Goal: Transaction & Acquisition: Download file/media

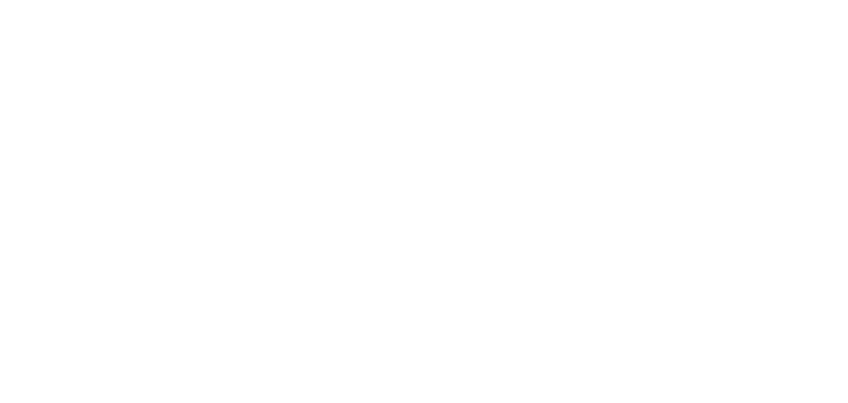
click at [212, 0] on html at bounding box center [424, 0] width 848 height 0
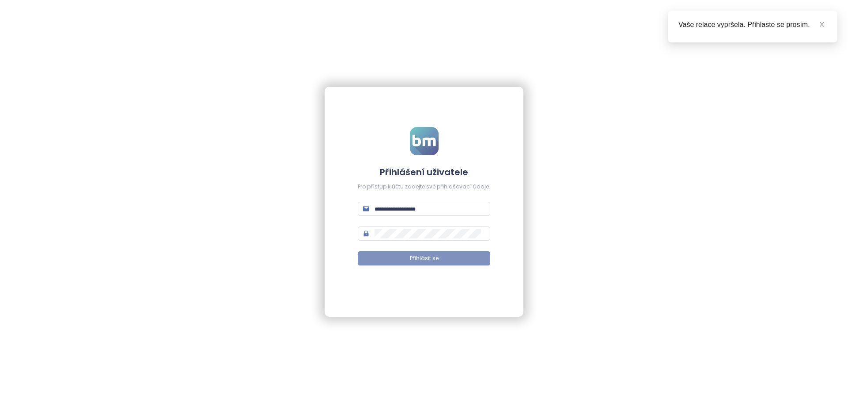
type input "**********"
click at [427, 259] on span "Přihlásit se" at bounding box center [424, 258] width 29 height 8
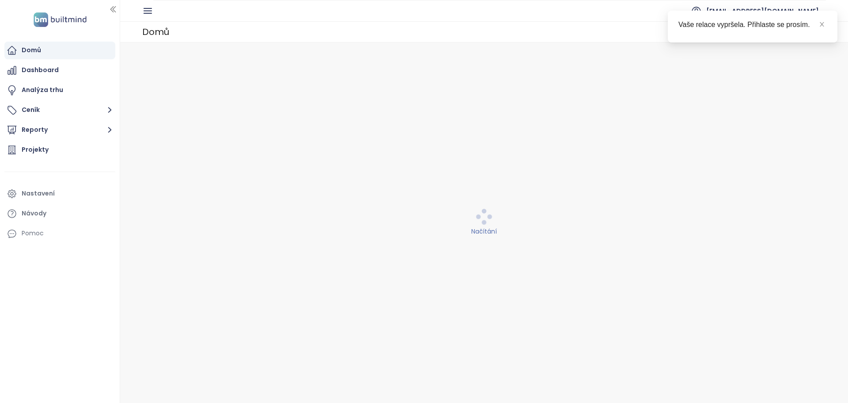
click at [427, 259] on div "Načítání" at bounding box center [484, 222] width 717 height 349
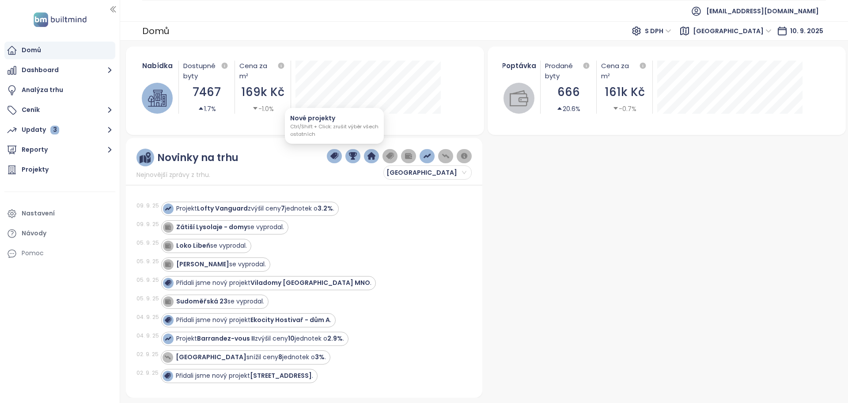
click at [330, 155] on button "button" at bounding box center [334, 156] width 15 height 14
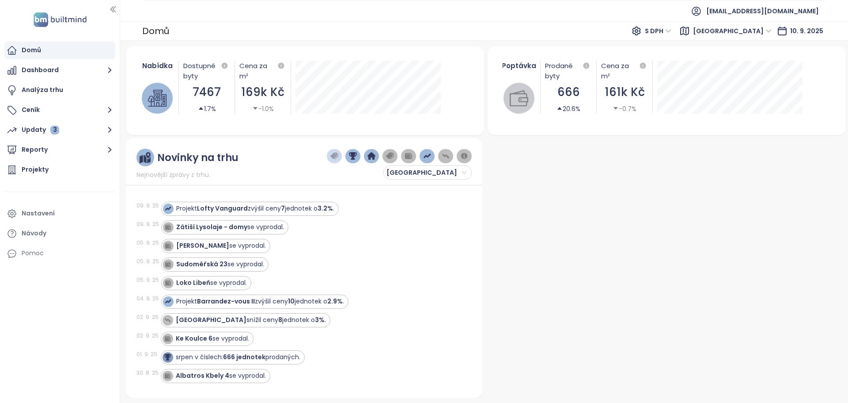
click at [355, 154] on img "button" at bounding box center [353, 156] width 8 height 8
click at [372, 154] on img "button" at bounding box center [372, 156] width 8 height 8
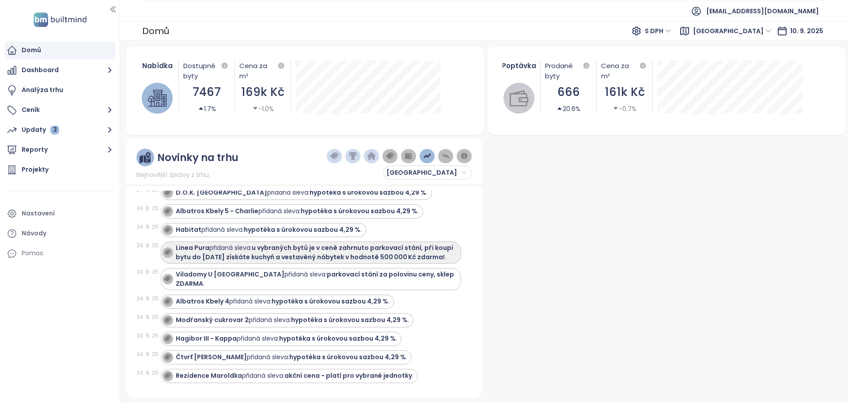
scroll to position [221, 0]
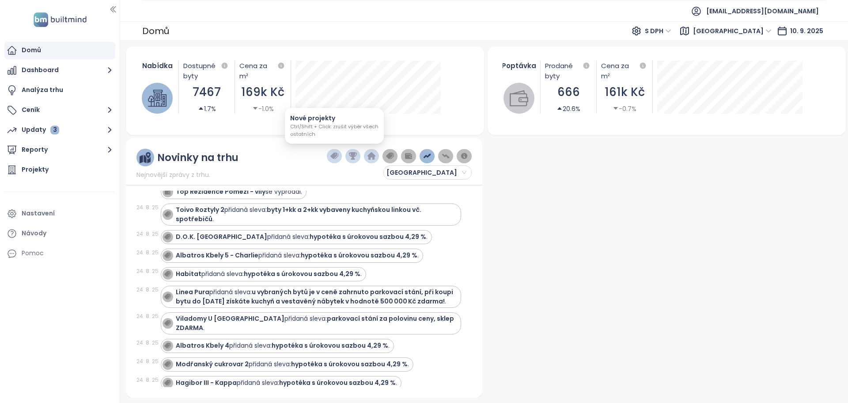
click at [336, 155] on img "button" at bounding box center [335, 156] width 8 height 8
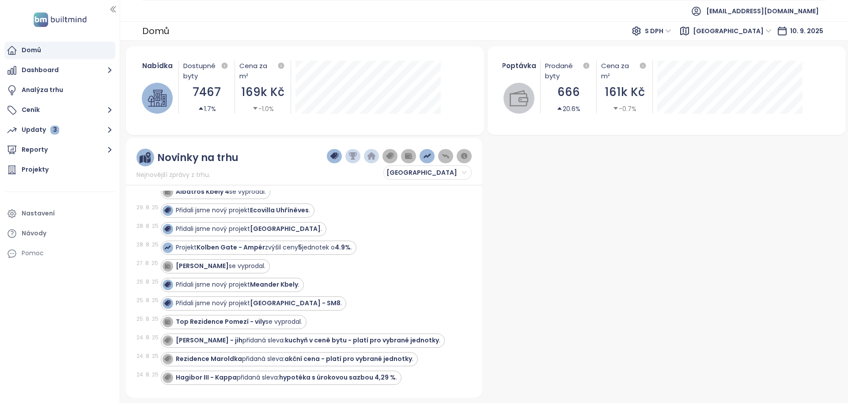
click at [352, 157] on img "button" at bounding box center [353, 156] width 8 height 8
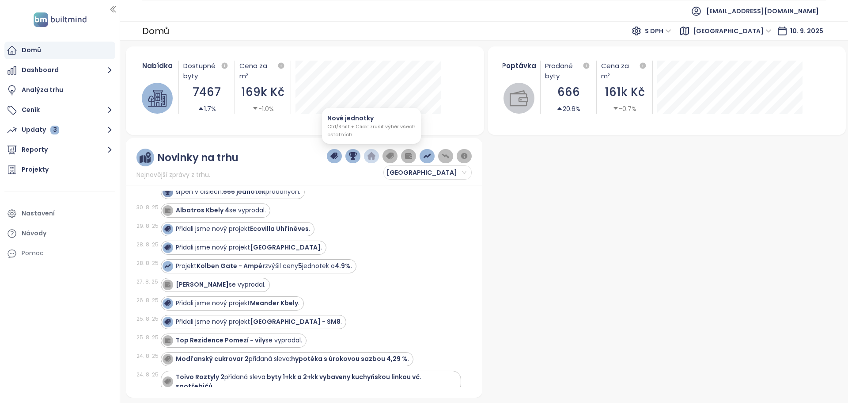
click at [371, 156] on img "button" at bounding box center [372, 156] width 8 height 8
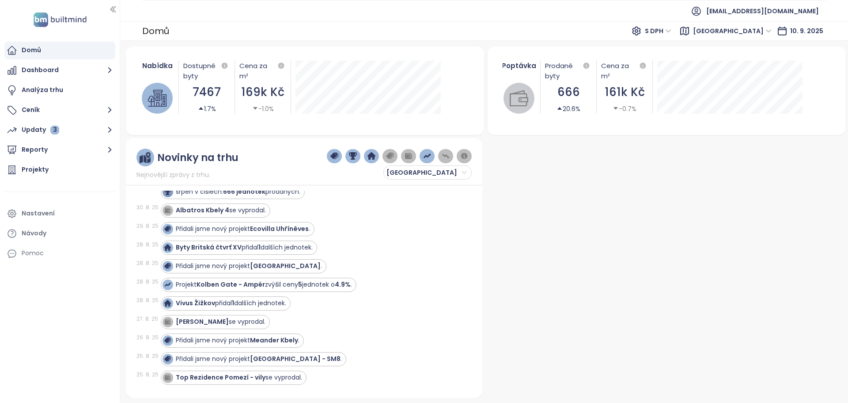
click at [388, 156] on img "button" at bounding box center [390, 156] width 8 height 8
click at [391, 155] on img "button" at bounding box center [390, 156] width 8 height 8
click at [413, 156] on button "button" at bounding box center [408, 156] width 15 height 14
click at [447, 155] on img "button" at bounding box center [446, 156] width 8 height 8
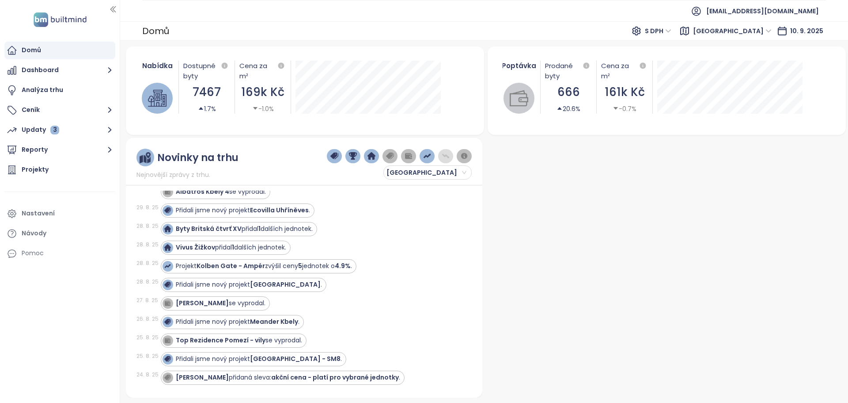
click at [447, 155] on img "button" at bounding box center [446, 156] width 8 height 8
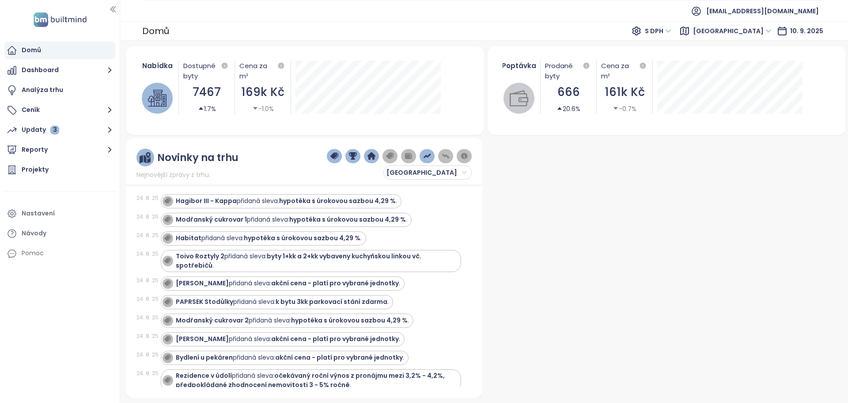
scroll to position [530, 0]
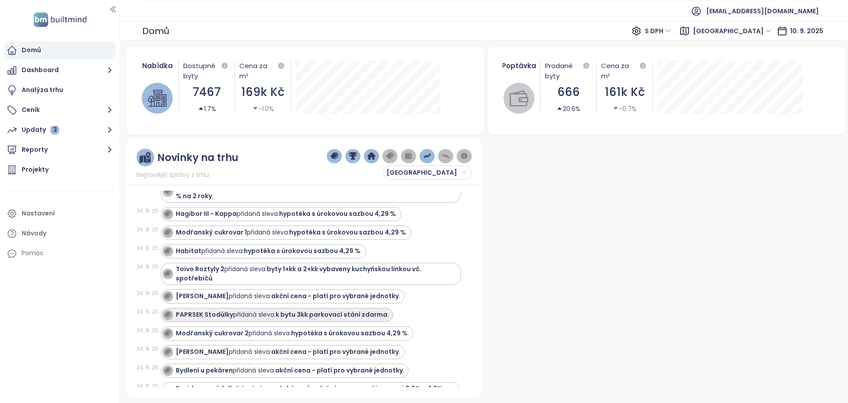
click at [177, 315] on strong "PAPRSEK Stodůlky" at bounding box center [204, 314] width 57 height 9
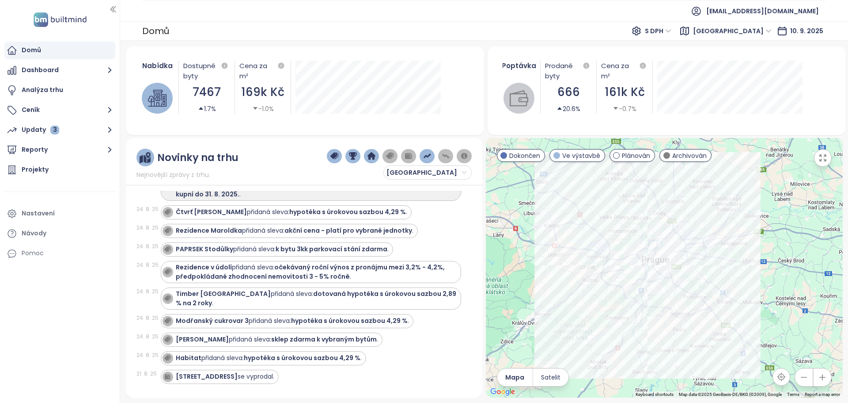
scroll to position [707, 0]
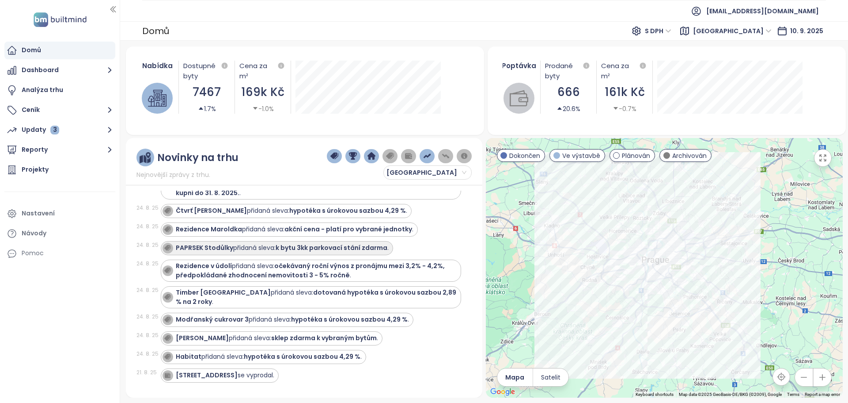
click at [269, 249] on div "PAPRSEK Stodůlky přidaná sleva: k bytu 3kk parkovací stání zdarma ." at bounding box center [282, 247] width 213 height 9
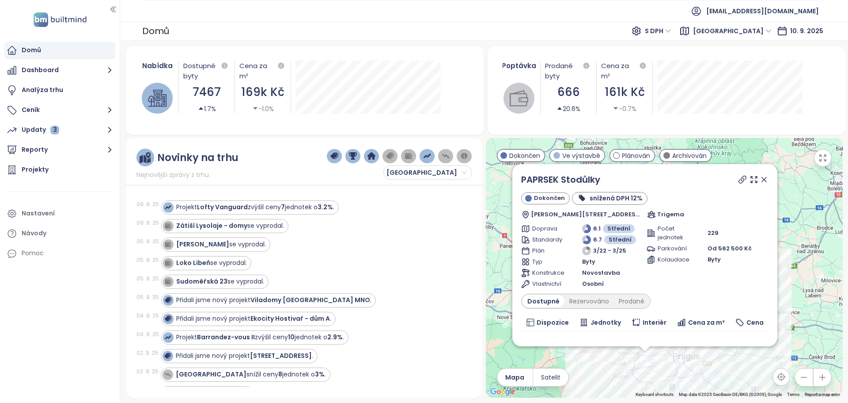
scroll to position [0, 0]
click at [251, 209] on div "Projekt Lofty Vanguard zvýšil ceny 7 jednotek o 3.2% ." at bounding box center [255, 208] width 158 height 9
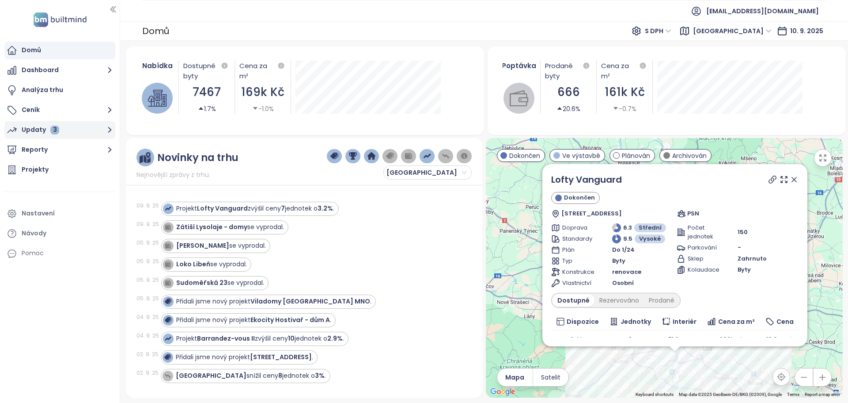
click at [40, 130] on div "Updaty 3" at bounding box center [41, 129] width 38 height 11
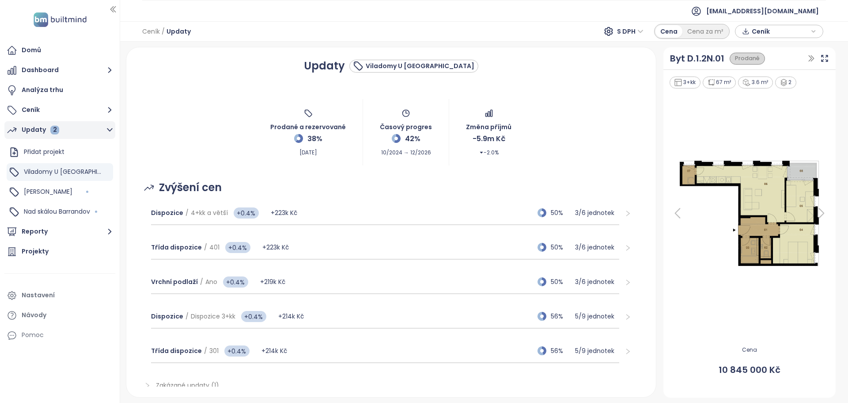
click at [34, 129] on div "Updaty 2" at bounding box center [41, 129] width 38 height 11
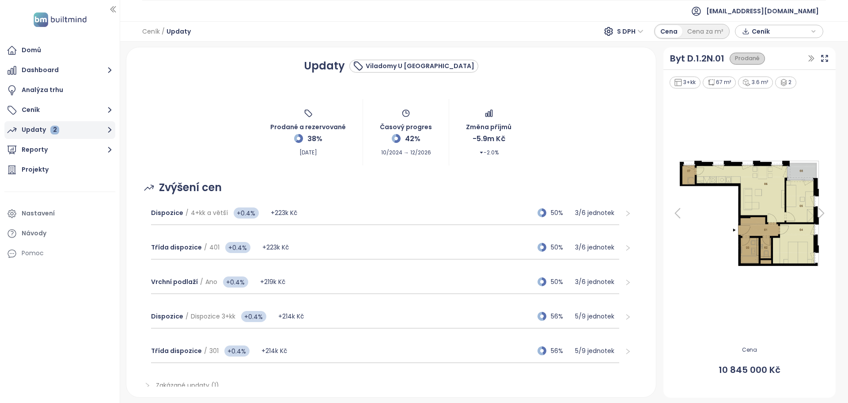
click at [34, 129] on div "Updaty 2" at bounding box center [41, 129] width 38 height 11
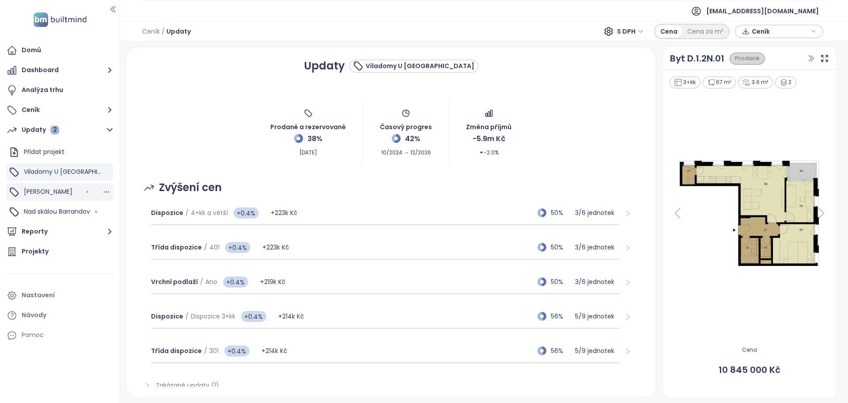
click at [44, 190] on span "Mido Harfa" at bounding box center [48, 191] width 49 height 9
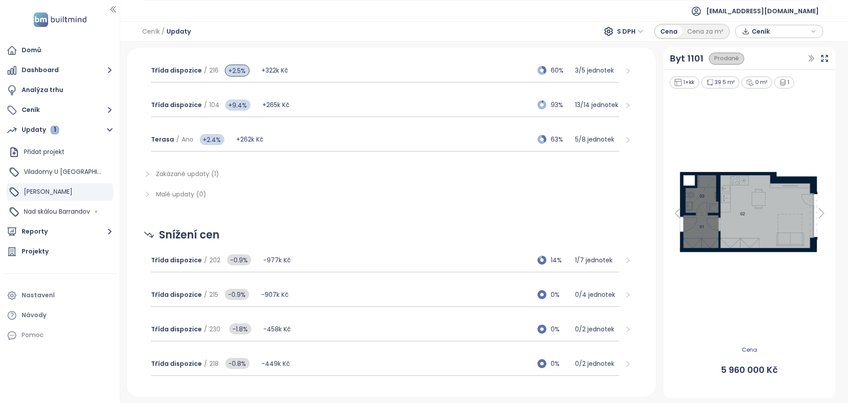
scroll to position [398, 0]
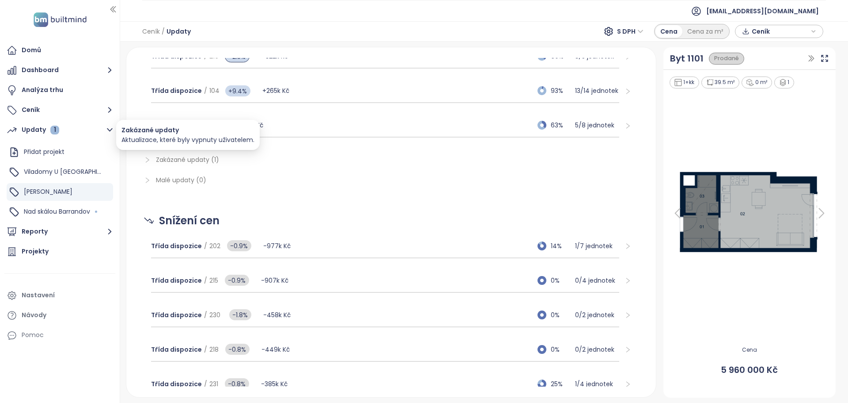
click at [163, 160] on span "Zakázané updaty (1)" at bounding box center [187, 159] width 63 height 9
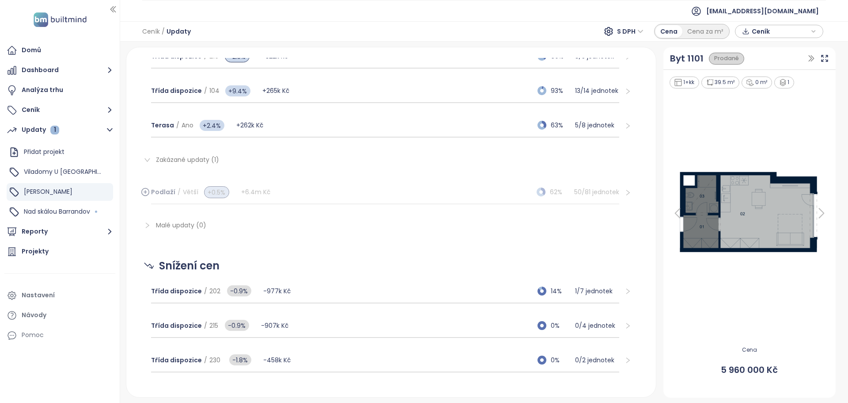
click at [145, 191] on icon at bounding box center [145, 191] width 0 height 3
click at [145, 191] on icon at bounding box center [145, 191] width 9 height 11
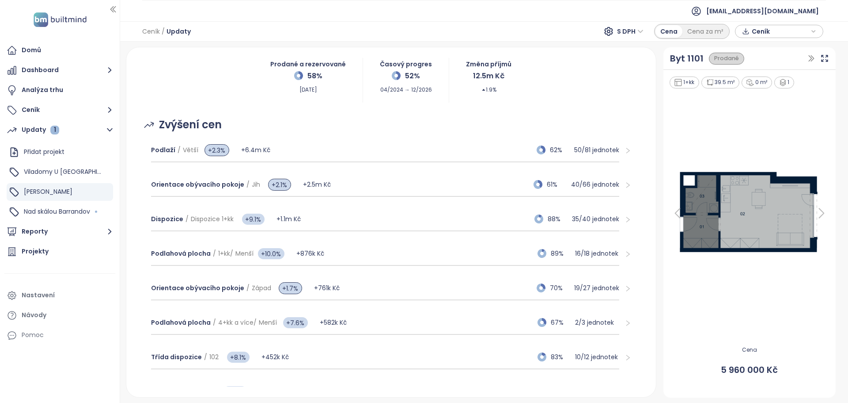
scroll to position [13, 0]
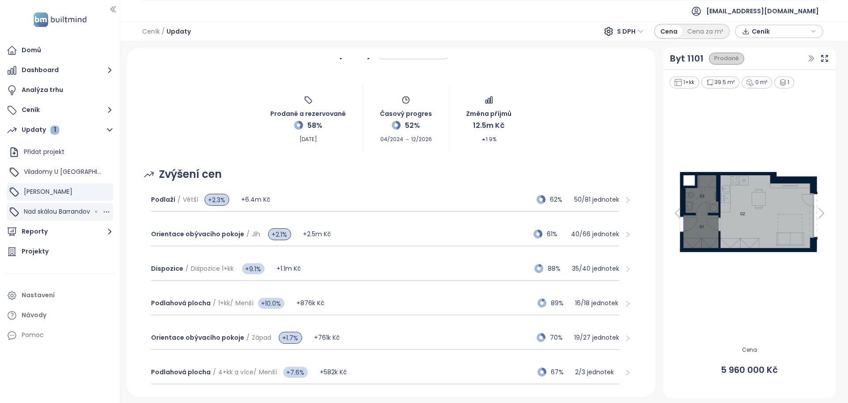
click at [45, 211] on span "Nad skálou Barrandov" at bounding box center [57, 211] width 66 height 9
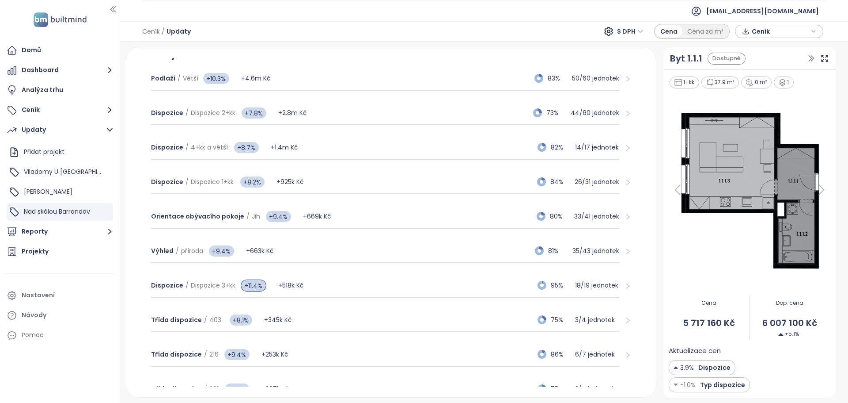
scroll to position [133, 0]
click at [805, 31] on span "Ceník" at bounding box center [780, 31] width 57 height 13
click at [765, 76] on span "Stáhnout" at bounding box center [768, 76] width 31 height 10
